Goal: Find contact information: Find contact information

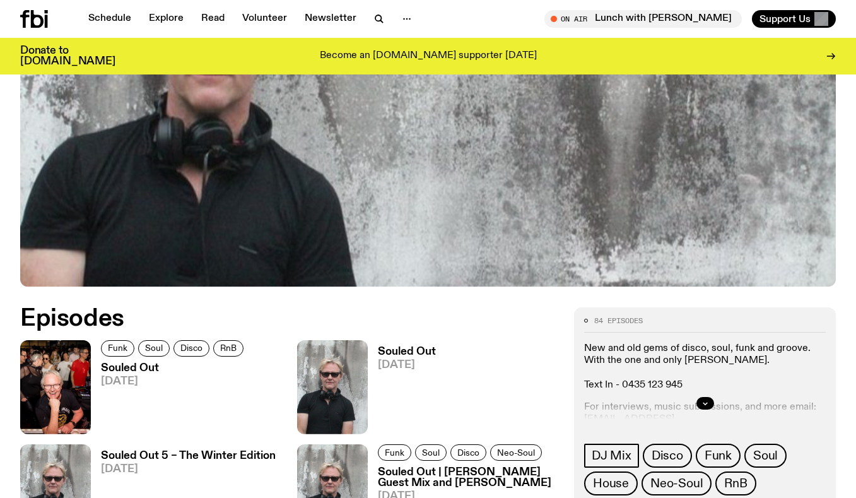
scroll to position [420, 0]
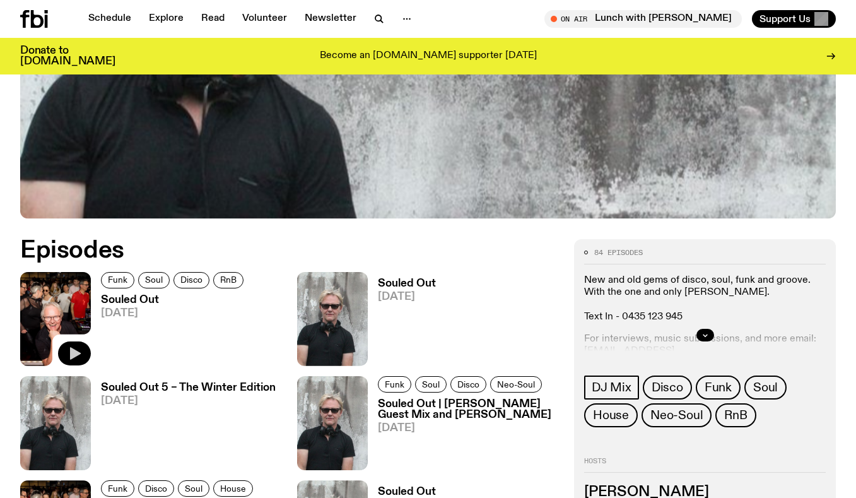
click at [80, 358] on icon "button" at bounding box center [74, 353] width 15 height 15
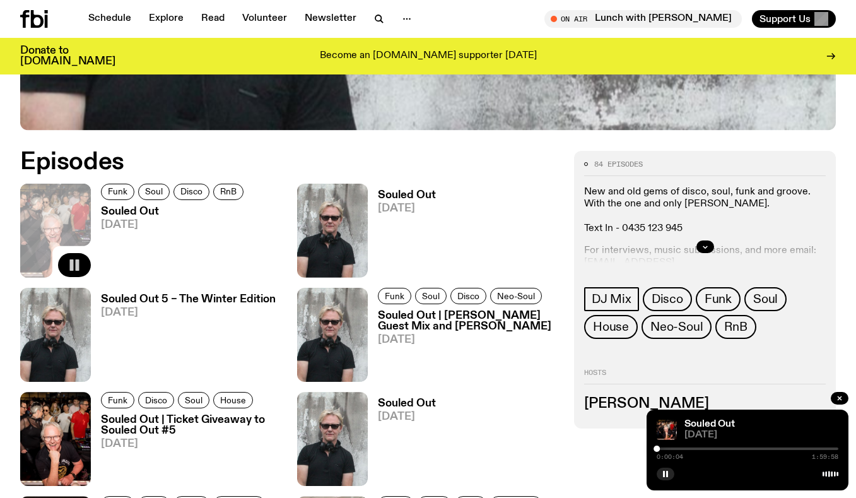
scroll to position [510, 0]
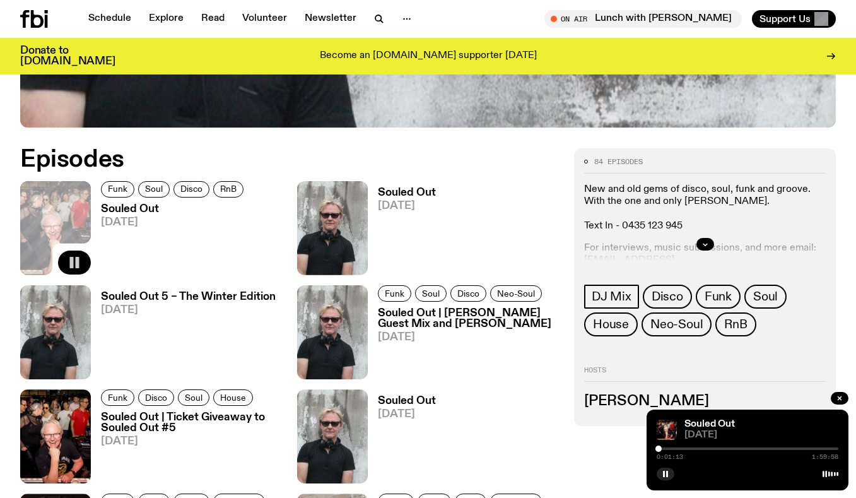
click at [664, 450] on div at bounding box center [748, 448] width 182 height 3
click at [665, 449] on div at bounding box center [748, 448] width 182 height 3
click at [72, 260] on rect "button" at bounding box center [72, 262] width 4 height 11
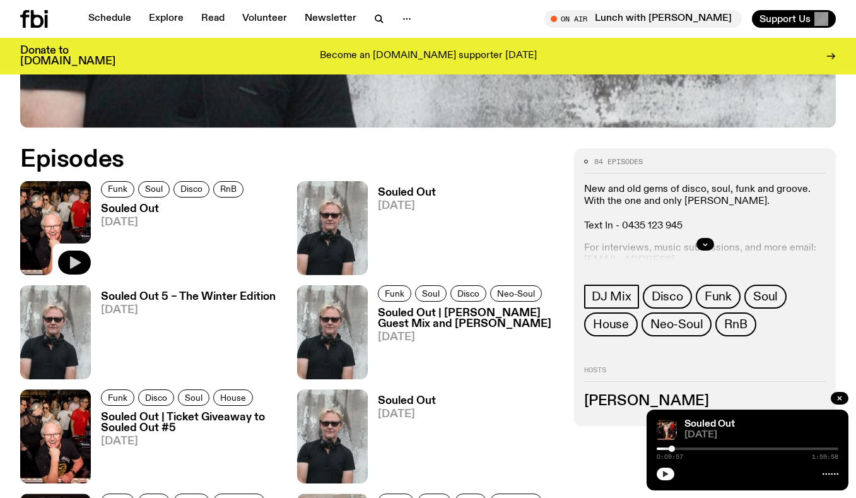
click at [661, 472] on button "button" at bounding box center [666, 474] width 18 height 13
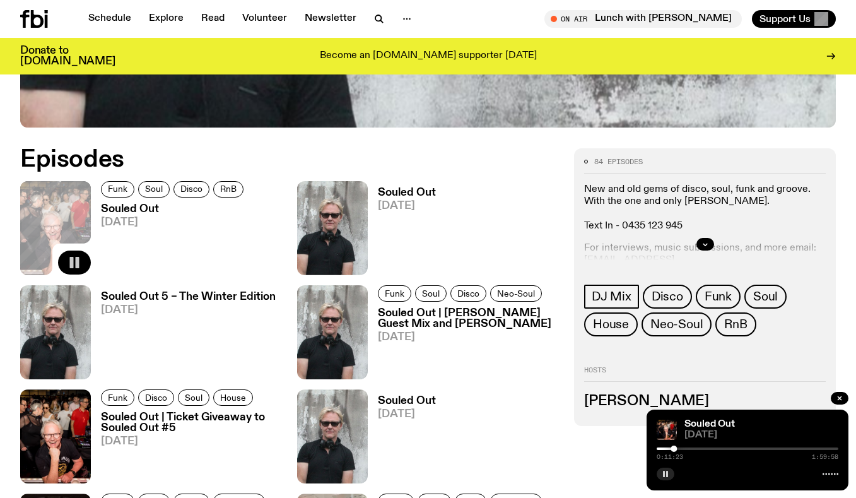
click at [664, 473] on rect "button" at bounding box center [664, 474] width 2 height 6
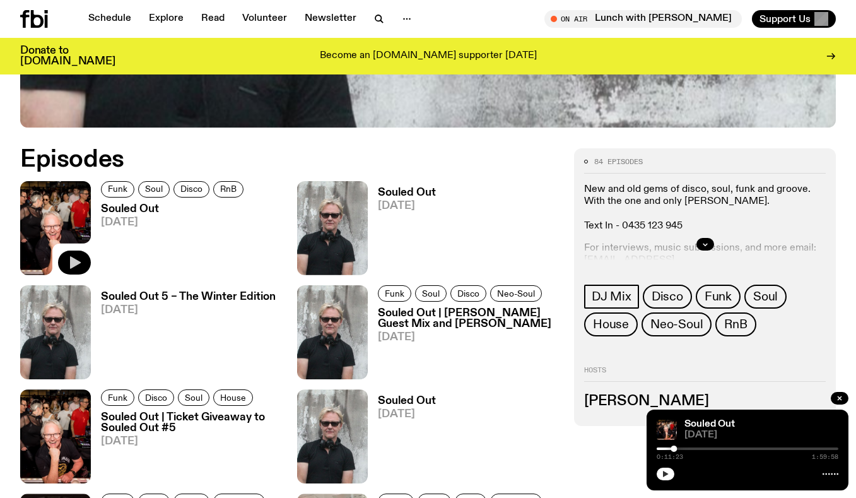
click at [664, 473] on icon "button" at bounding box center [666, 474] width 6 height 6
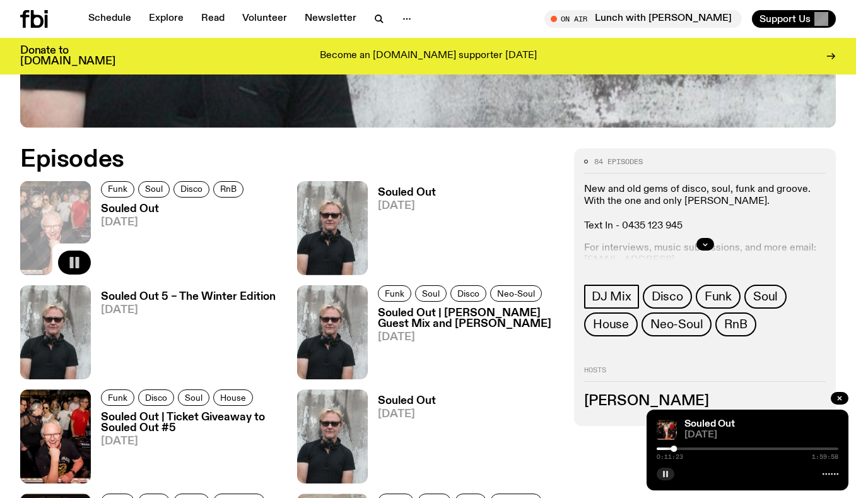
click at [664, 473] on rect "button" at bounding box center [664, 474] width 2 height 6
click at [664, 473] on icon "button" at bounding box center [666, 474] width 6 height 6
click at [679, 450] on div at bounding box center [748, 448] width 182 height 3
click at [681, 450] on div at bounding box center [748, 448] width 182 height 3
click at [673, 451] on div at bounding box center [672, 448] width 6 height 6
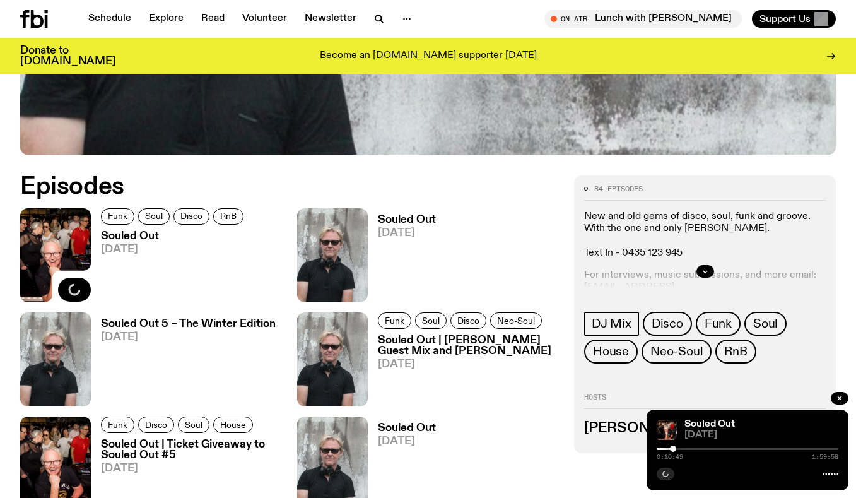
scroll to position [486, 0]
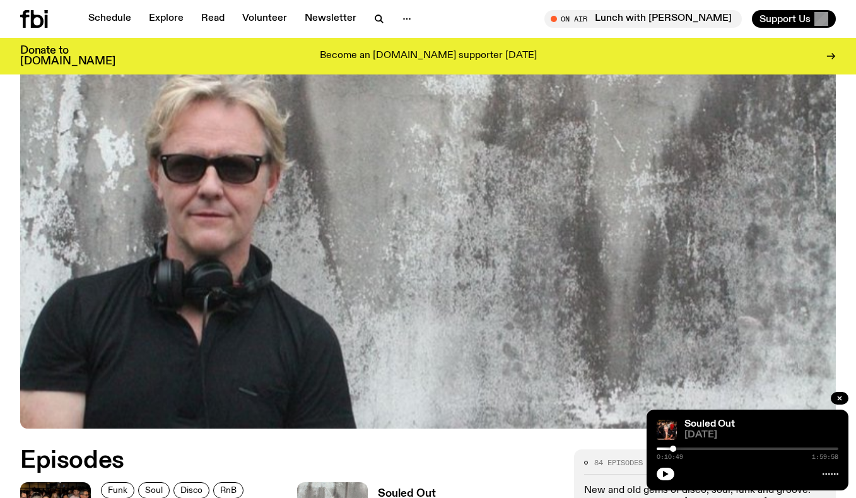
scroll to position [209, 0]
click at [664, 473] on icon "button" at bounding box center [666, 474] width 6 height 6
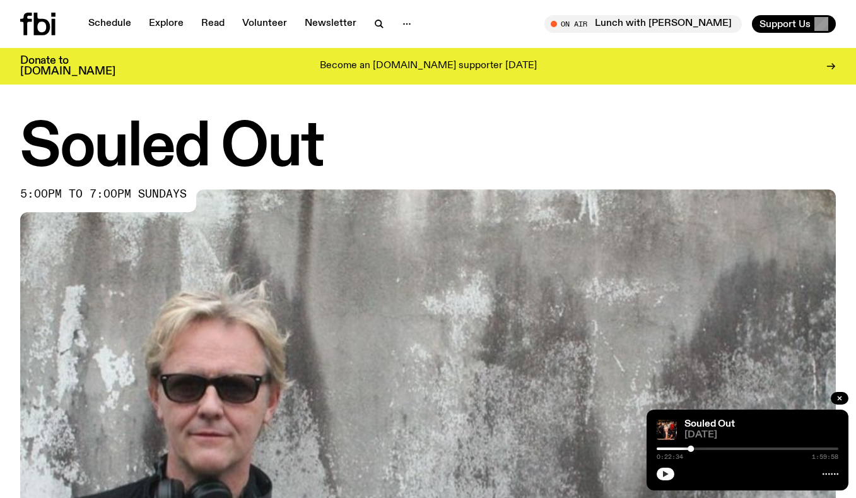
click at [670, 471] on button "button" at bounding box center [666, 474] width 18 height 13
click at [668, 473] on icon "button" at bounding box center [666, 474] width 8 height 8
click at [661, 476] on button "button" at bounding box center [666, 474] width 18 height 13
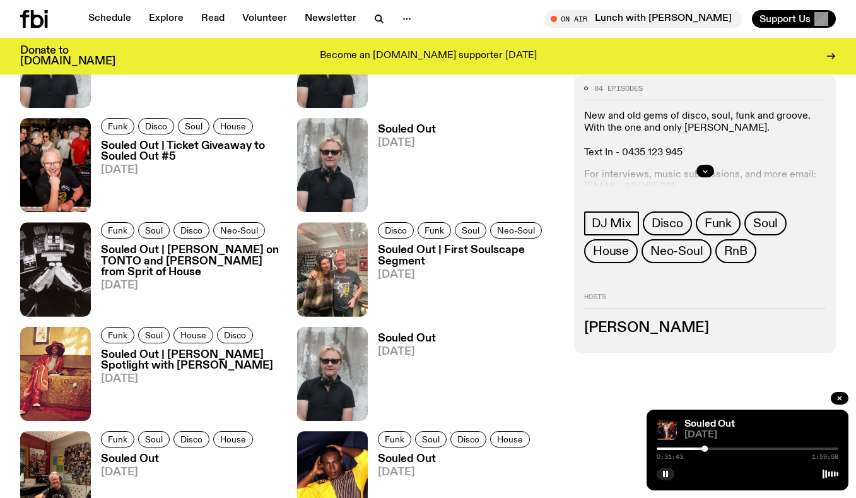
scroll to position [952, 0]
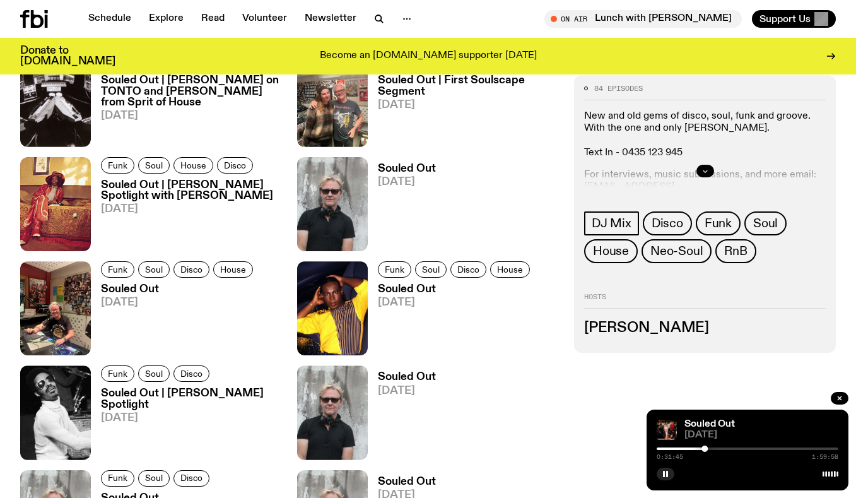
click at [707, 173] on icon "button" at bounding box center [706, 171] width 8 height 8
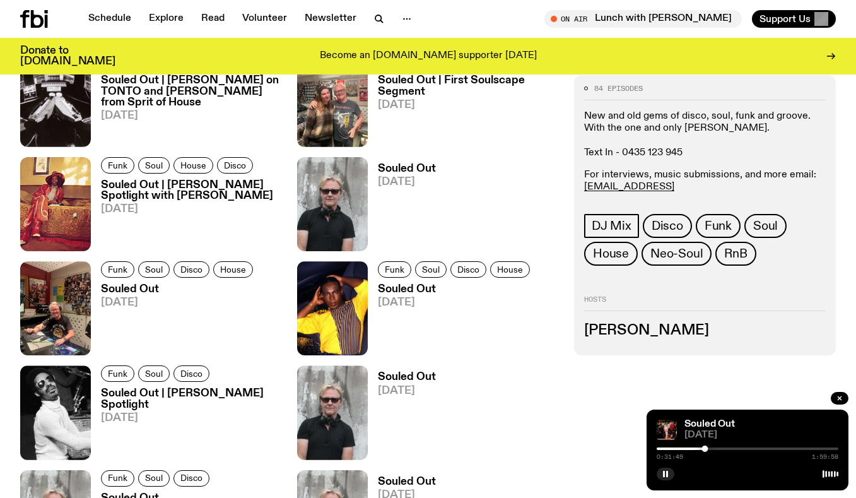
drag, startPoint x: 796, startPoint y: 189, endPoint x: 746, endPoint y: 177, distance: 51.9
click at [700, 187] on p "For interviews, music submissions, and more email: stephenferris@me.com or izzy…" at bounding box center [705, 192] width 242 height 49
copy link "[EMAIL_ADDRESS][DOMAIN_NAME]"
click at [664, 474] on rect "button" at bounding box center [664, 474] width 2 height 6
click at [660, 475] on button "button" at bounding box center [666, 474] width 18 height 13
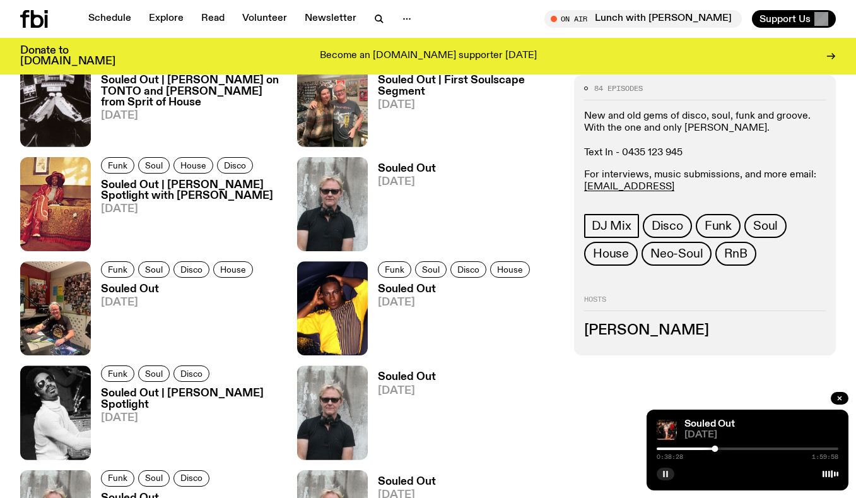
click at [663, 473] on icon "button" at bounding box center [666, 474] width 8 height 8
